Goal: Task Accomplishment & Management: Use online tool/utility

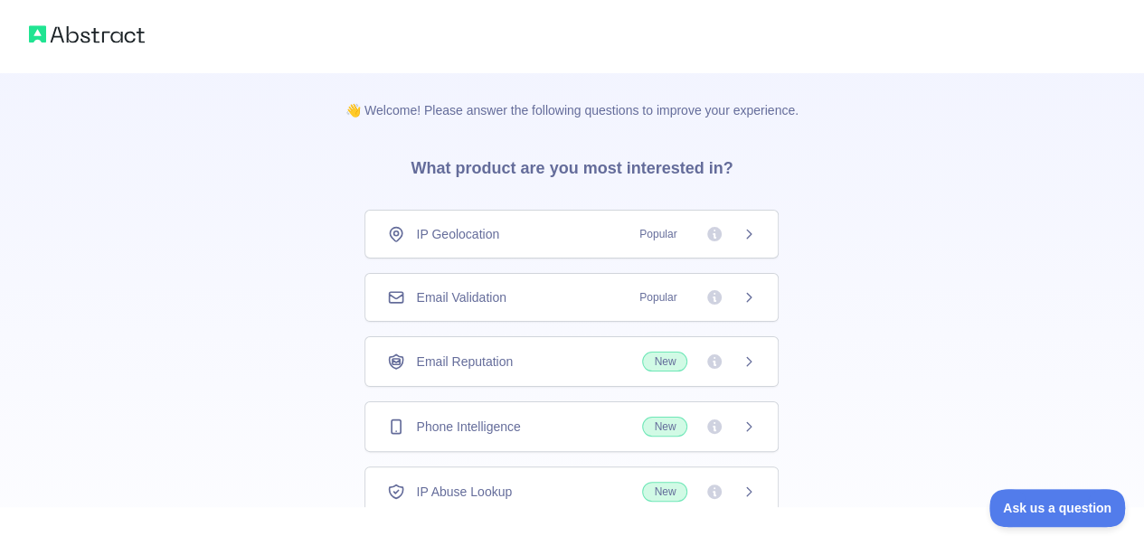
click at [392, 234] on icon at bounding box center [396, 234] width 18 height 18
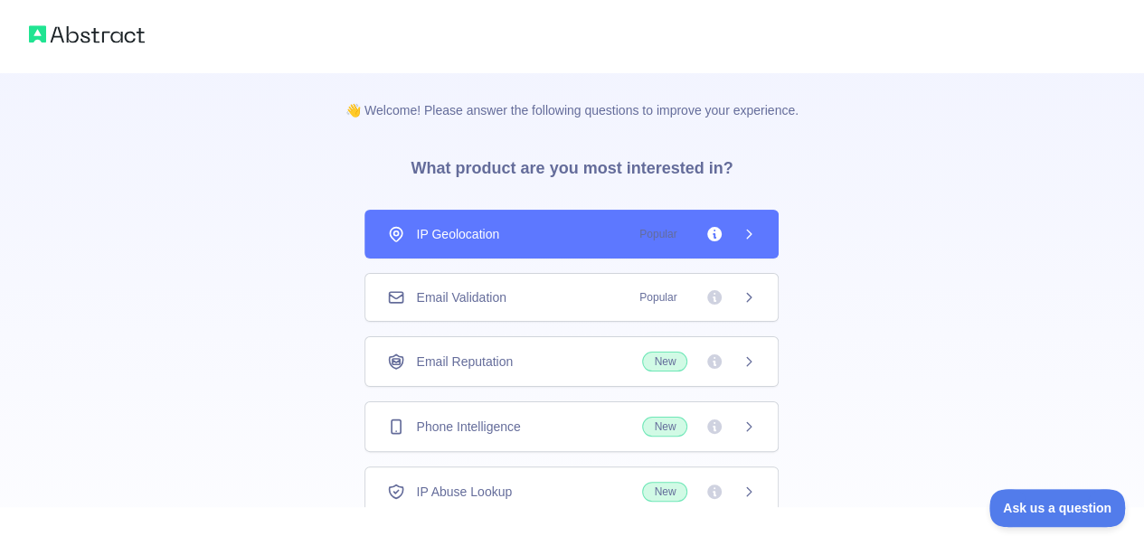
click at [418, 280] on div "Email Validation Popular" at bounding box center [572, 297] width 414 height 49
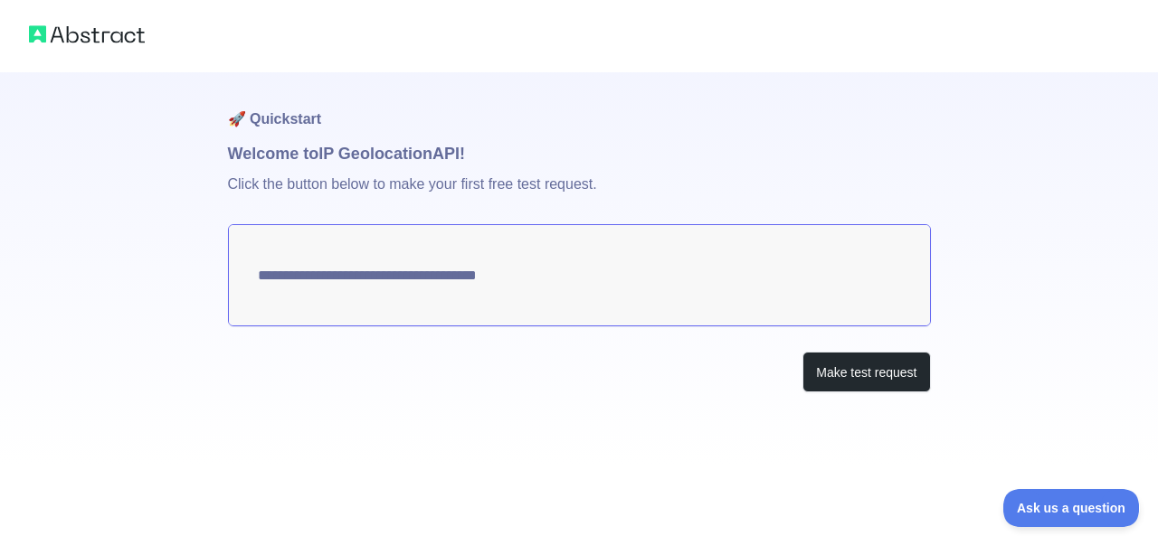
type textarea "**********"
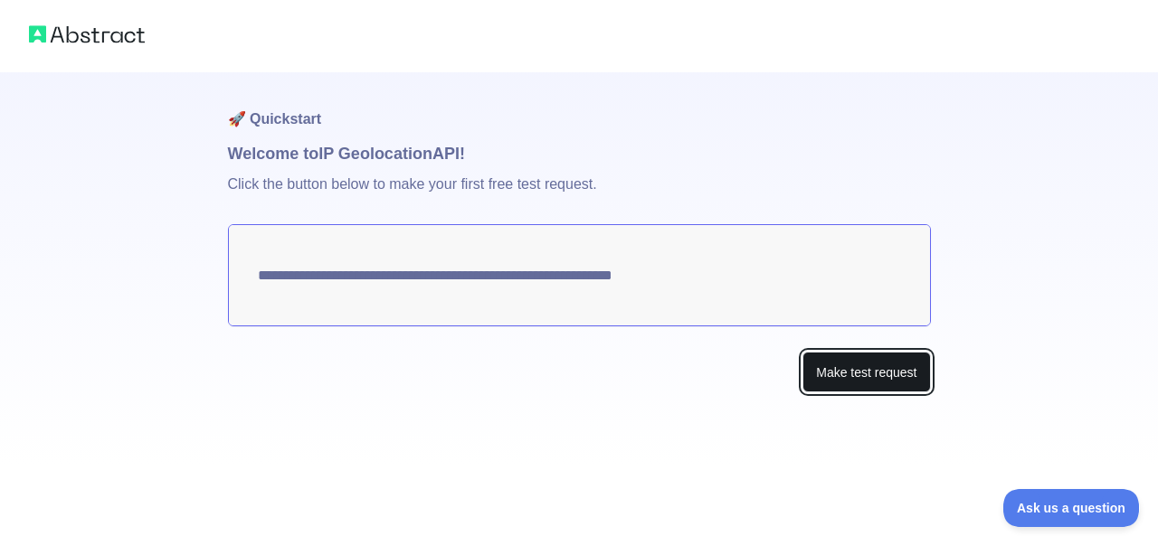
click at [840, 372] on button "Make test request" at bounding box center [866, 372] width 128 height 41
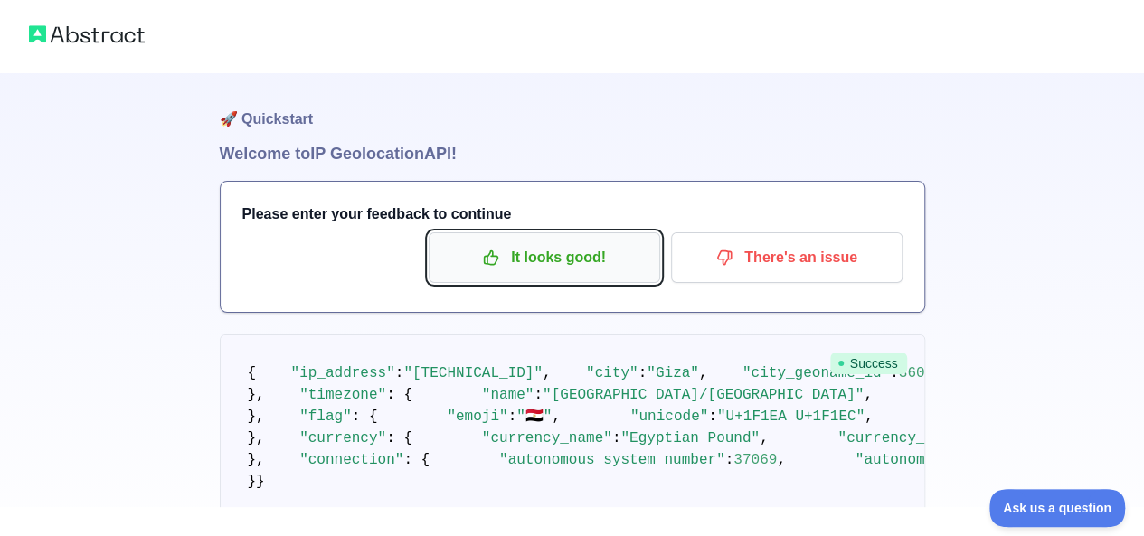
click at [555, 264] on p "It looks good!" at bounding box center [544, 257] width 204 height 31
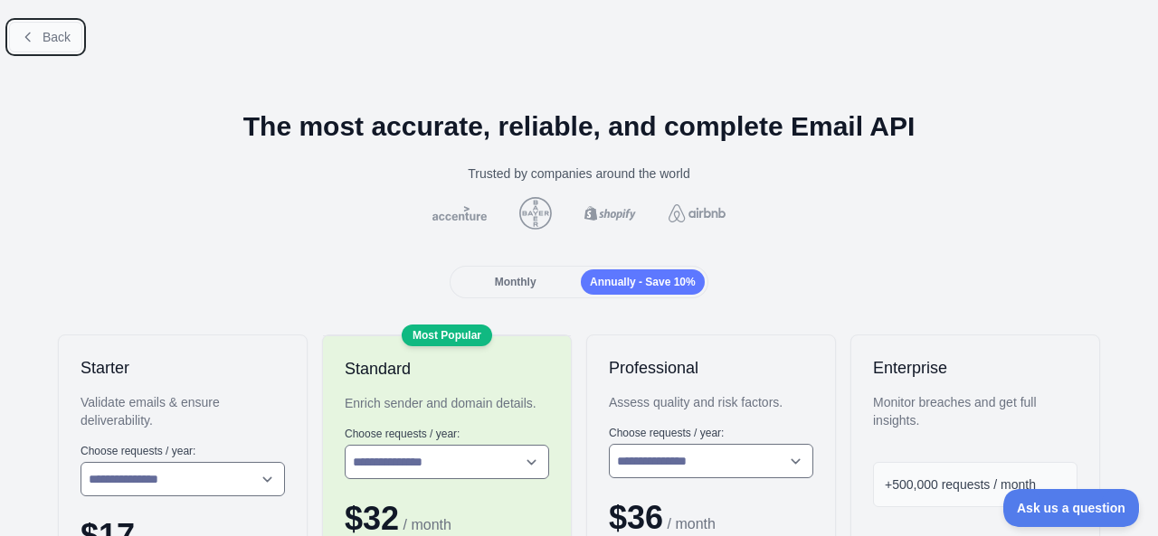
click at [56, 38] on span "Back" at bounding box center [57, 37] width 28 height 14
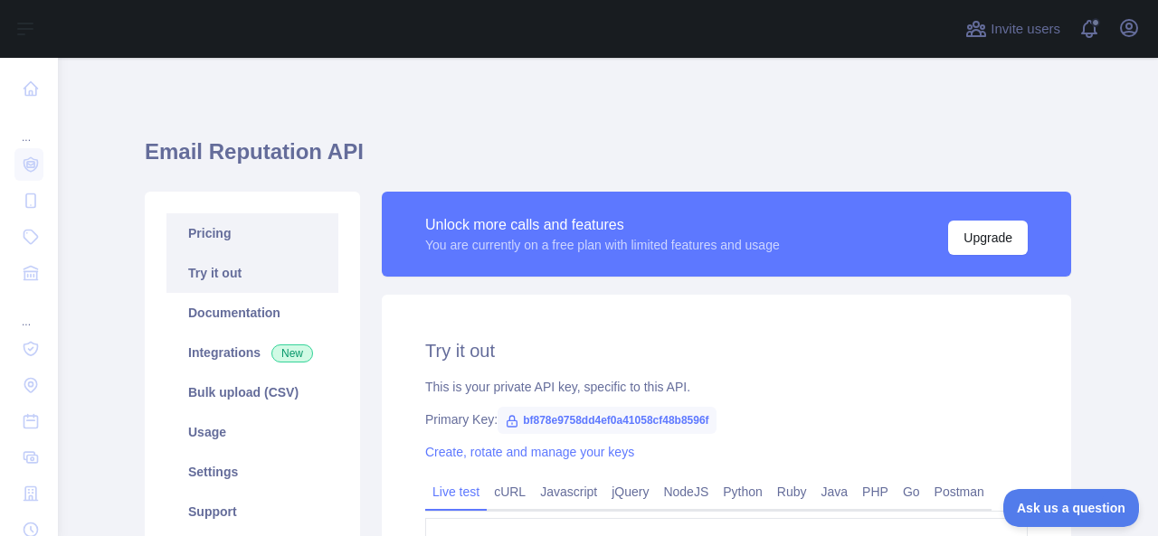
click at [220, 232] on link "Pricing" at bounding box center [252, 233] width 172 height 40
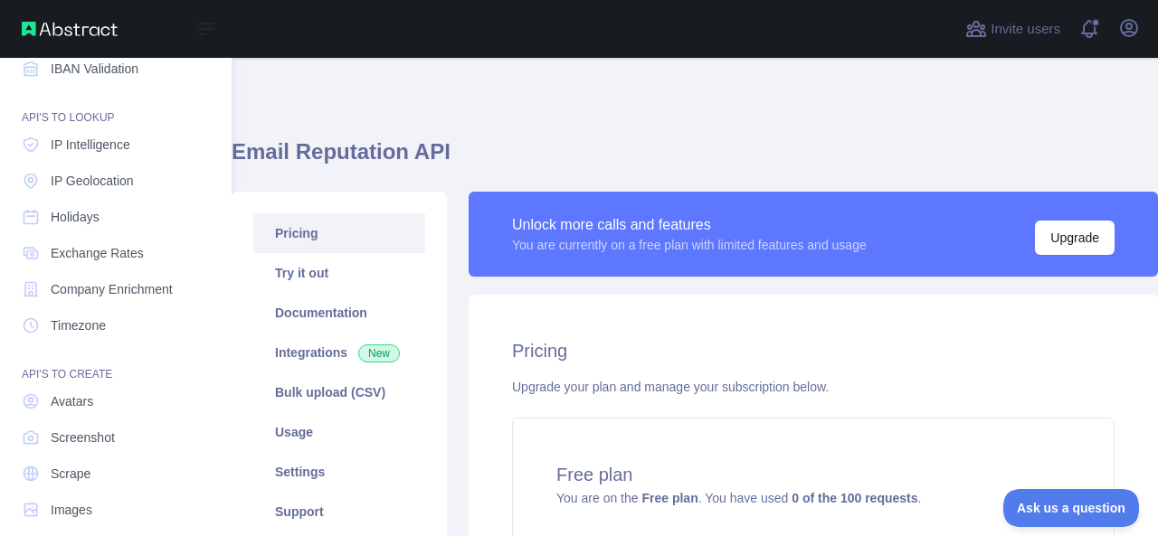
scroll to position [223, 0]
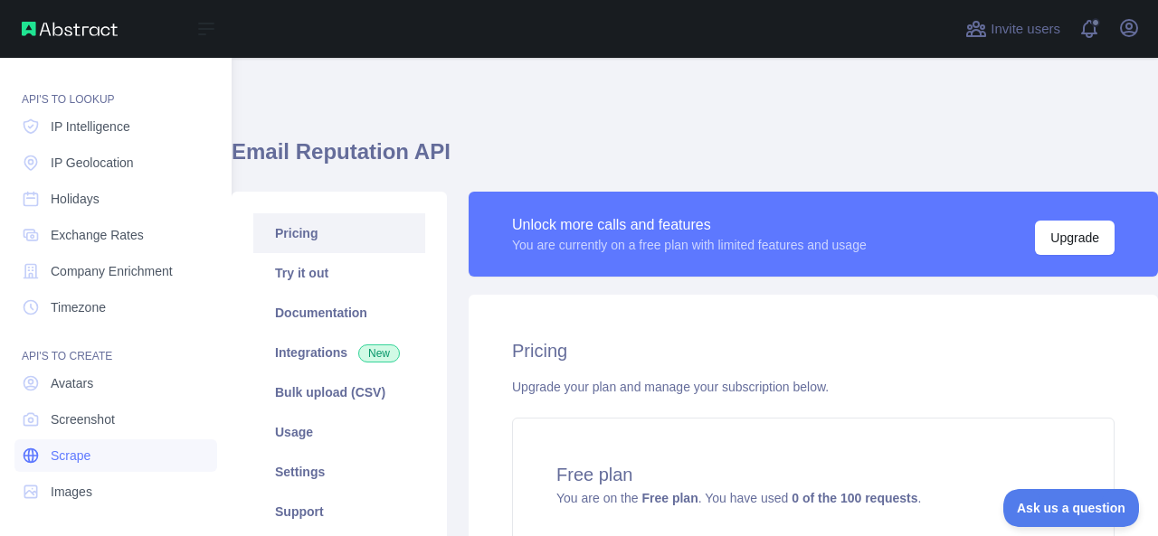
click at [85, 459] on span "Scrape" at bounding box center [71, 456] width 40 height 18
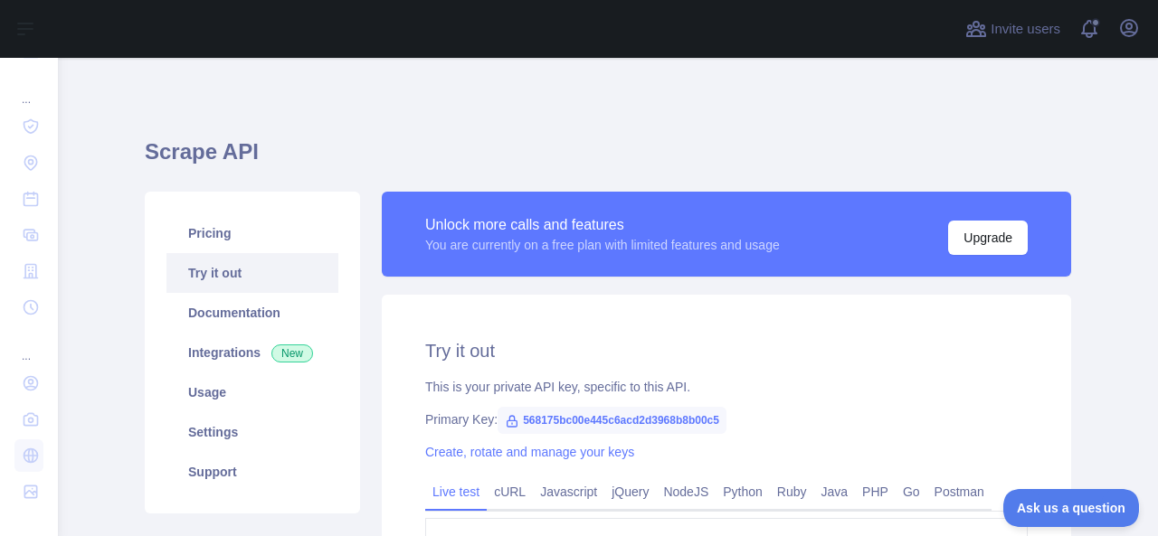
click at [563, 422] on span "568175bc00e445c6acd2d3968b8b00c5" at bounding box center [612, 420] width 229 height 27
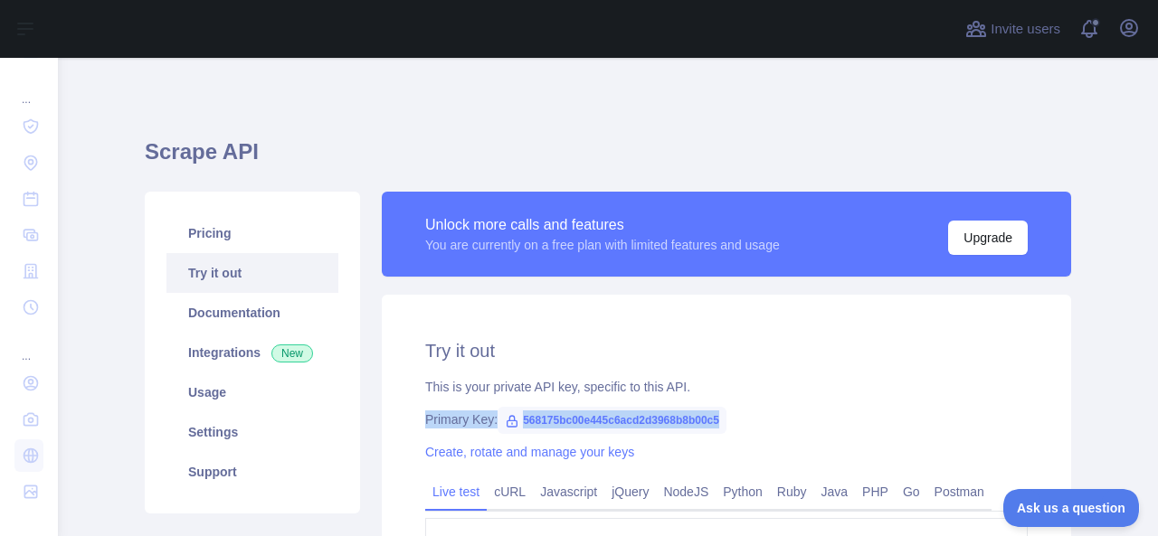
click at [563, 422] on span "568175bc00e445c6acd2d3968b8b00c5" at bounding box center [612, 420] width 229 height 27
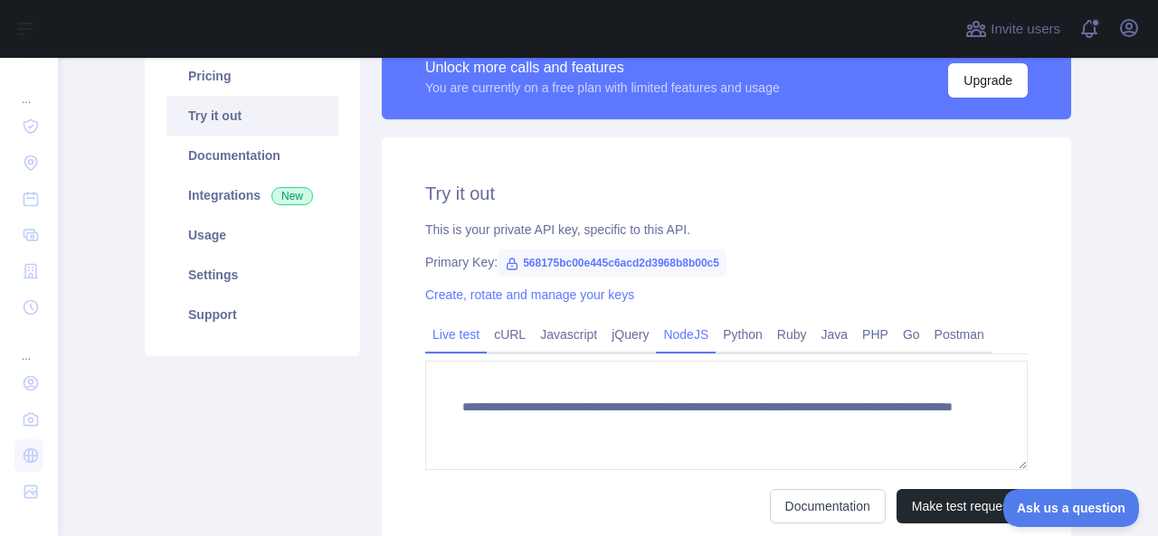
scroll to position [181, 0]
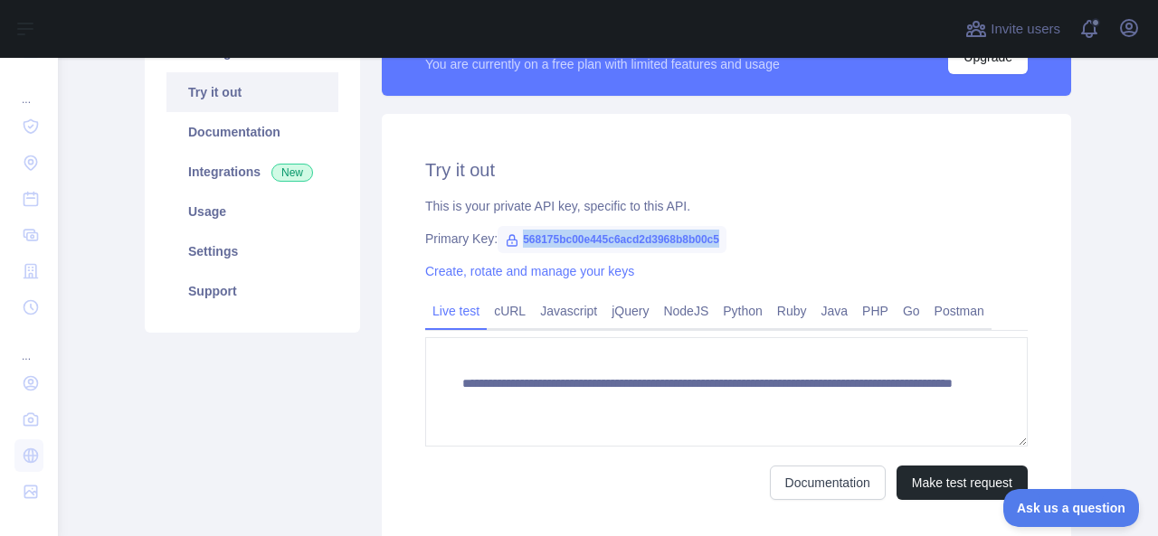
drag, startPoint x: 510, startPoint y: 240, endPoint x: 737, endPoint y: 247, distance: 227.2
click at [737, 247] on div "Primary Key: 568175bc00e445c6acd2d3968b8b00c5" at bounding box center [726, 239] width 602 height 18
drag, startPoint x: 708, startPoint y: 234, endPoint x: 507, endPoint y: 249, distance: 201.3
click at [507, 249] on span "568175bc00e445c6acd2d3968b8b00c5" at bounding box center [612, 239] width 229 height 27
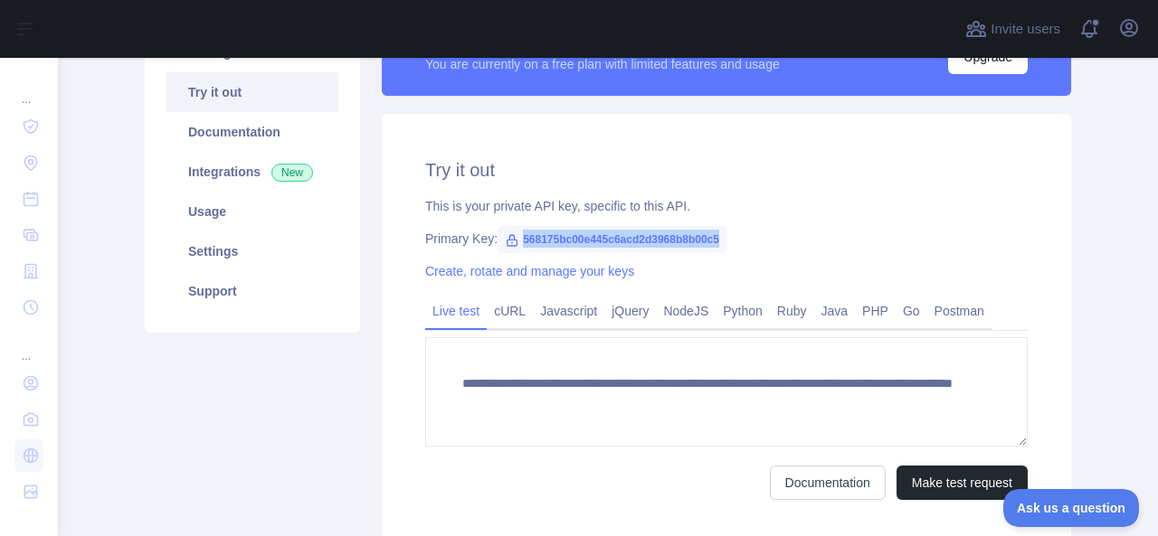
copy span "568175bc00e445c6acd2d3968b8b00c5"
click at [919, 484] on button "Make test request" at bounding box center [961, 483] width 131 height 34
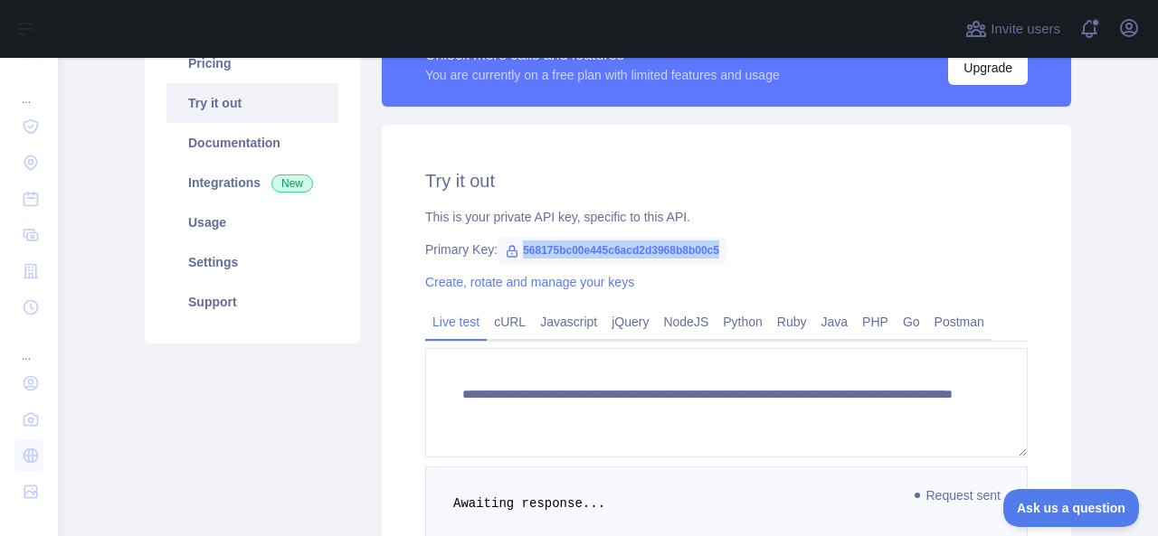
scroll to position [0, 0]
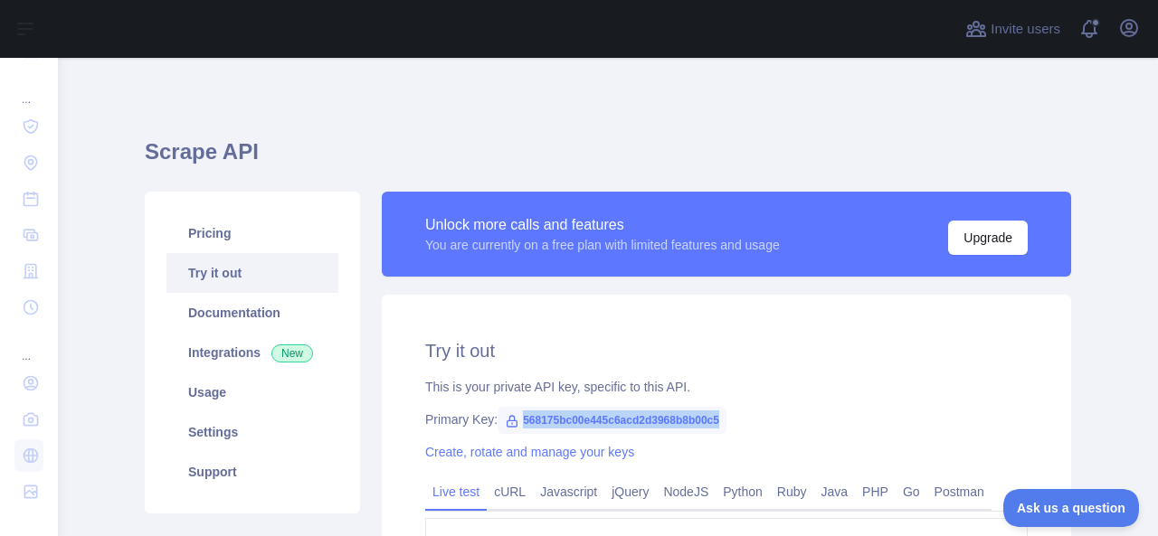
copy span "568175bc00e445c6acd2d3968b8b00c5"
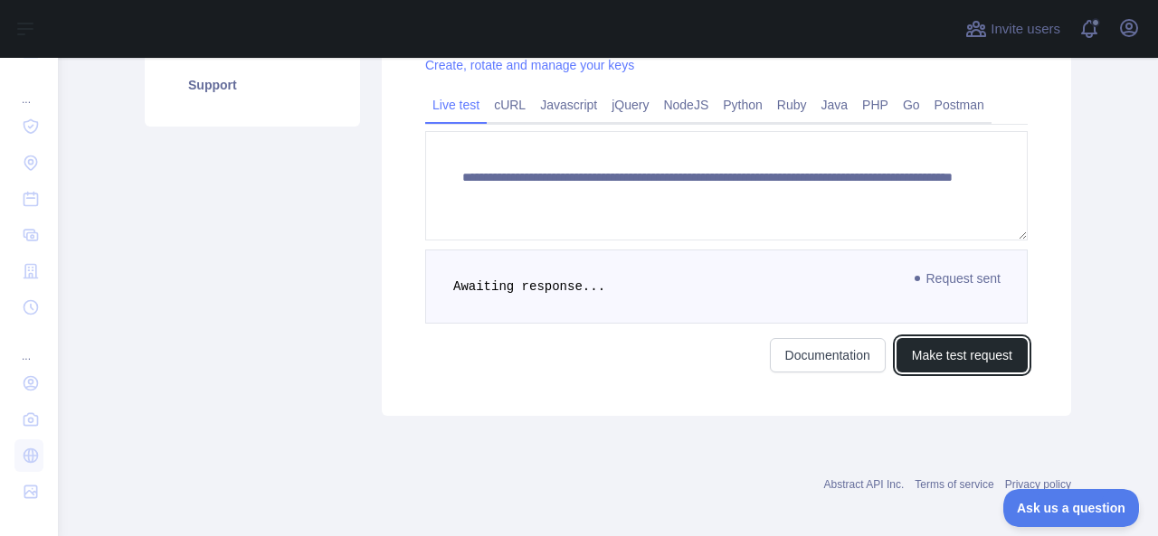
scroll to position [399, 0]
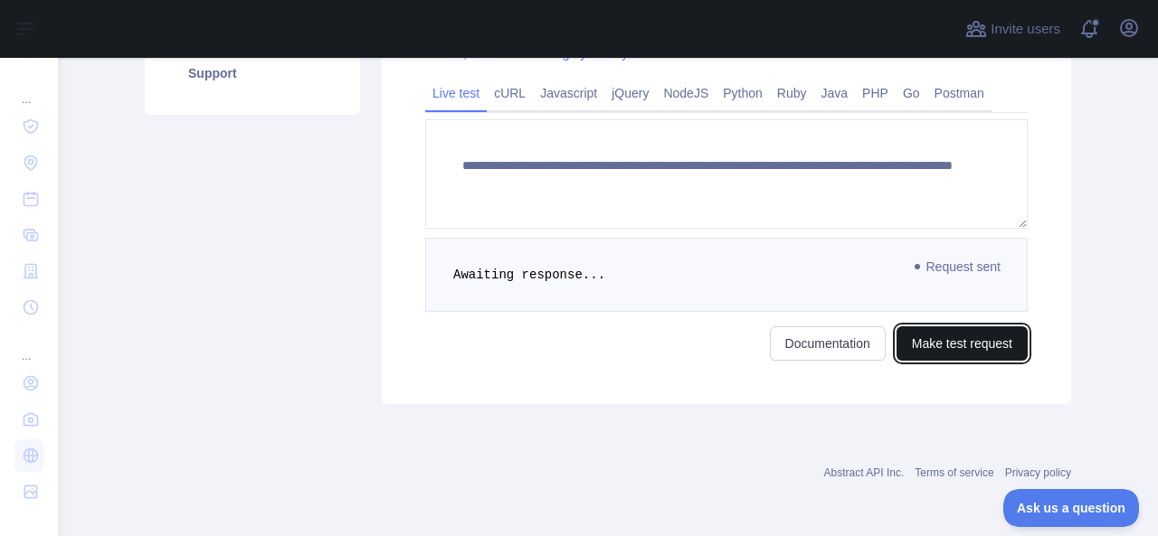
click at [907, 348] on button "Make test request" at bounding box center [961, 344] width 131 height 34
